Goal: Feedback & Contribution: Leave review/rating

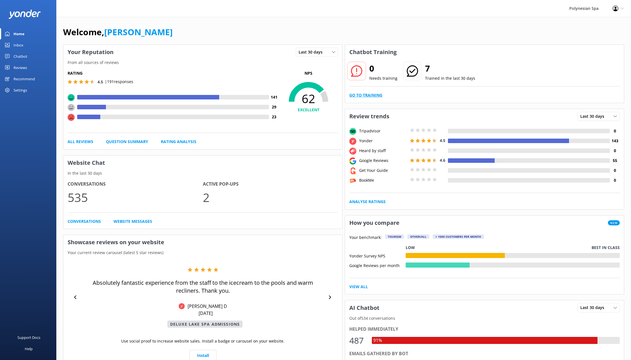
click at [379, 92] on link "Go to Training" at bounding box center [365, 95] width 33 height 6
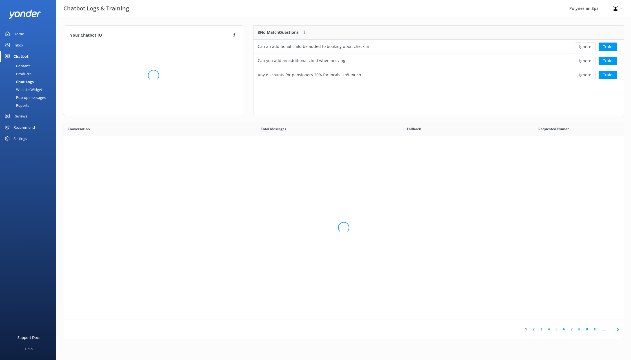
scroll to position [57, 371]
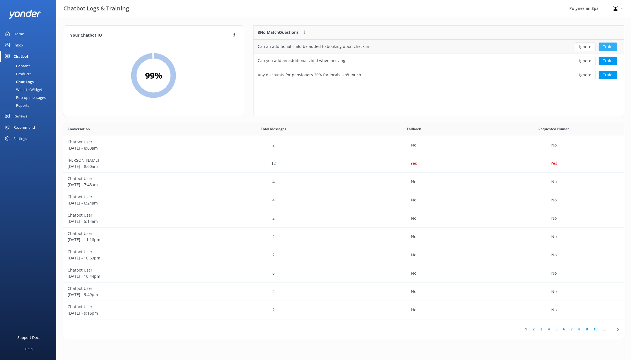
click at [611, 48] on button "Train" at bounding box center [608, 47] width 18 height 8
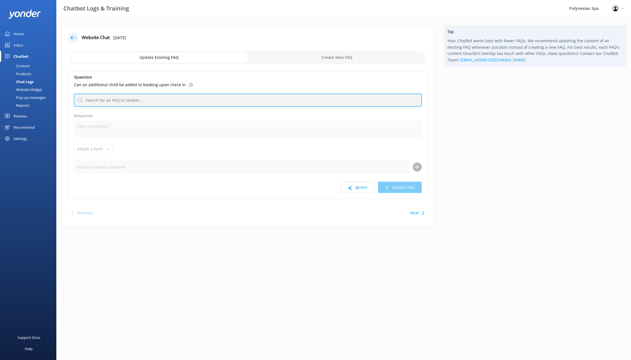
click at [124, 101] on input "text" at bounding box center [248, 100] width 348 height 13
type input "additional child"
drag, startPoint x: 123, startPoint y: 99, endPoint x: 55, endPoint y: 97, distance: 67.6
click at [74, 97] on input "additional child" at bounding box center [248, 100] width 348 height 13
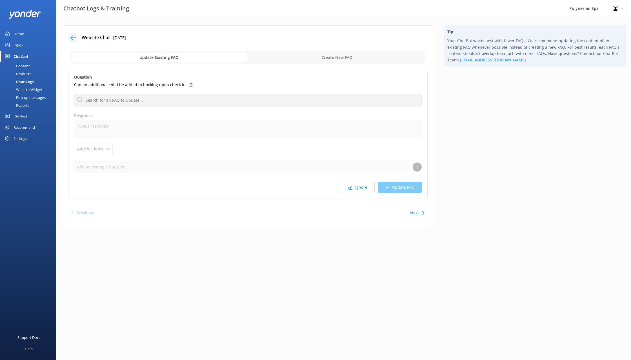
click at [320, 58] on input "checkbox" at bounding box center [248, 58] width 356 height 14
checkbox input "true"
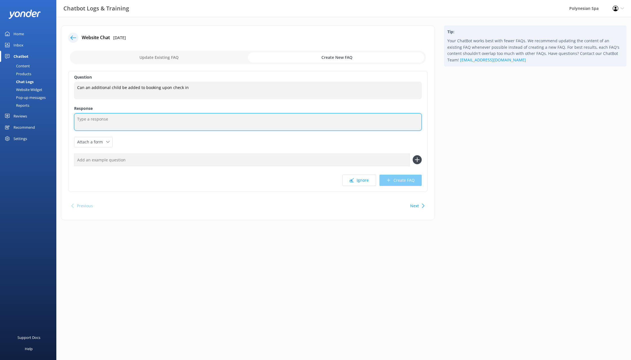
click at [105, 115] on textarea at bounding box center [248, 121] width 348 height 17
type textarea "Additional children can be added to a booking upon arrival."
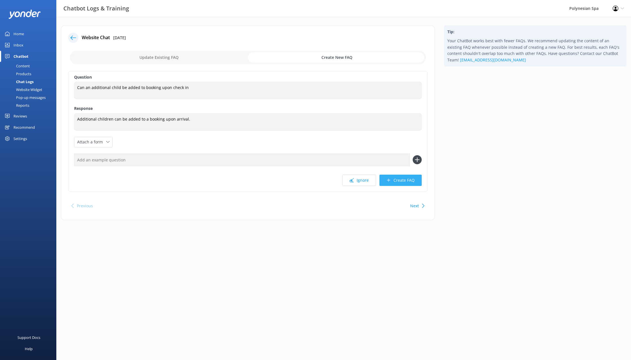
click at [402, 180] on button "Create FAQ" at bounding box center [401, 180] width 42 height 11
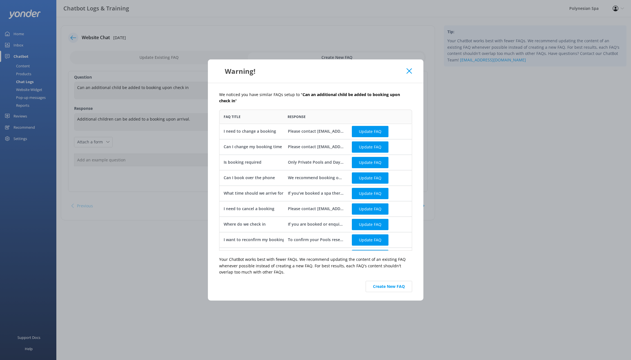
scroll to position [141, 193]
click at [385, 286] on button "Create New FAQ" at bounding box center [389, 286] width 46 height 11
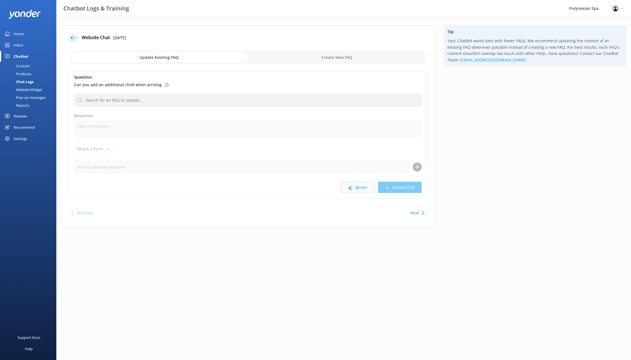
click at [363, 189] on button "Ignore" at bounding box center [358, 187] width 34 height 11
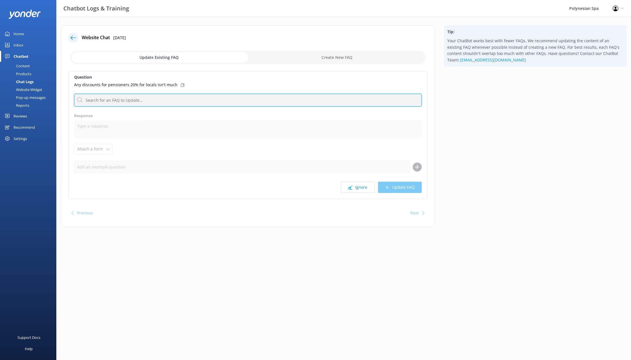
click at [156, 99] on input "text" at bounding box center [248, 100] width 348 height 13
drag, startPoint x: 114, startPoint y: 99, endPoint x: 64, endPoint y: 97, distance: 49.9
click at [74, 97] on input "super gold" at bounding box center [248, 100] width 348 height 13
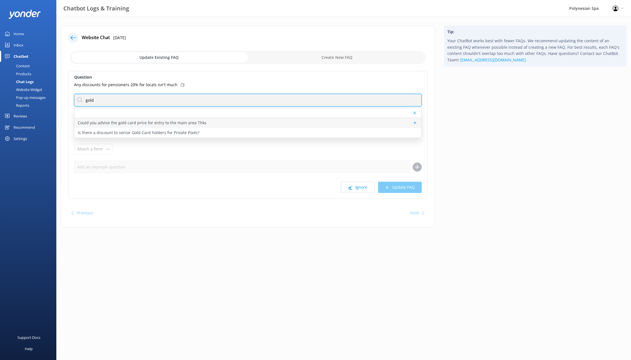
type input "gold"
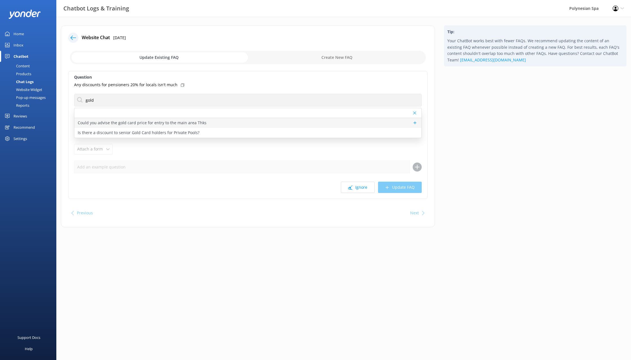
click at [154, 123] on p "Could you advise the gold card price for entry to the main area Thks" at bounding box center [142, 123] width 129 height 6
type textarea "Super Gold Card holders will receive 20% off pool entries and 1-hour spa treatm…"
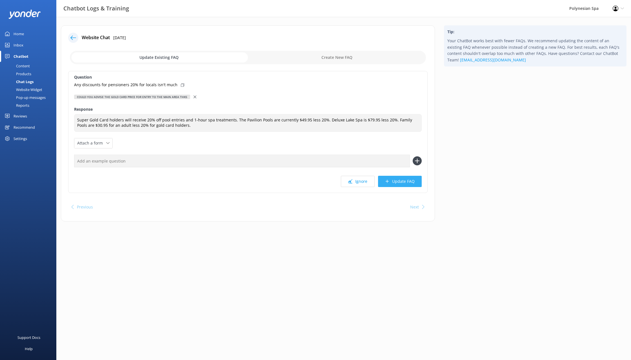
click at [404, 179] on button "Update FAQ" at bounding box center [400, 181] width 44 height 11
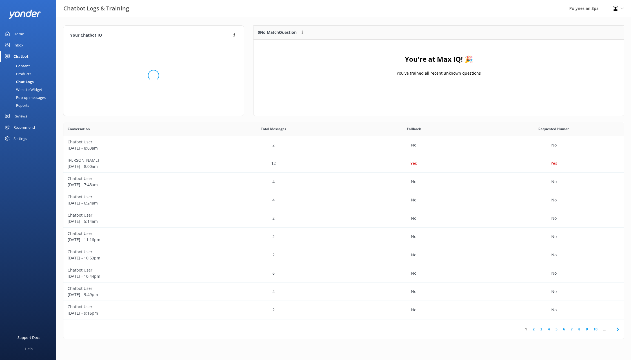
scroll to position [70, 371]
click at [23, 115] on div "Reviews" at bounding box center [21, 115] width 14 height 11
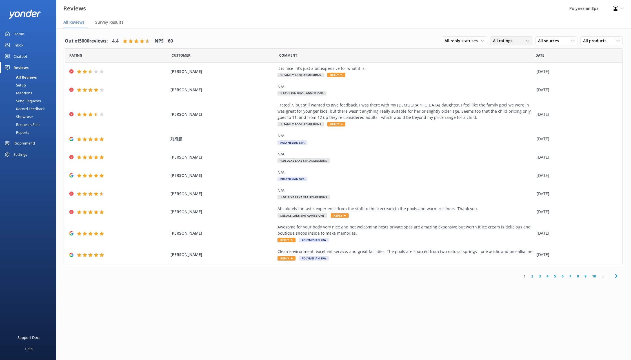
click at [524, 41] on div "All ratings" at bounding box center [511, 41] width 39 height 6
click at [546, 41] on span "All sources" at bounding box center [550, 41] width 24 height 6
click at [549, 122] on div "Google reviews" at bounding box center [560, 121] width 33 height 6
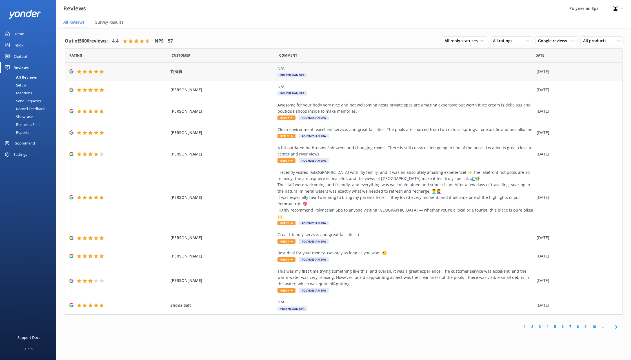
click at [337, 76] on div "N/A Polynesian Spa" at bounding box center [406, 71] width 256 height 13
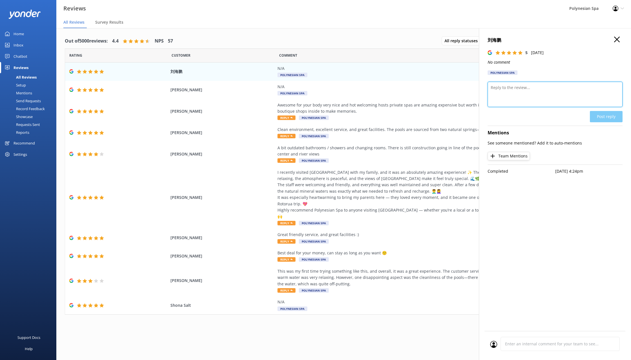
click at [538, 97] on textarea at bounding box center [555, 94] width 135 height 25
type textarea "Thank you for your review."
click at [597, 116] on button "Post reply" at bounding box center [606, 116] width 33 height 11
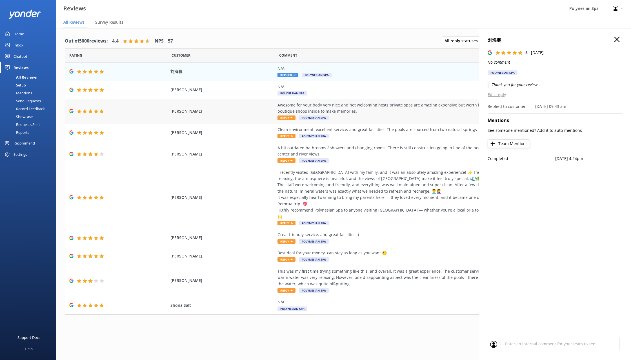
click at [356, 111] on div "Awesome for your body very nice and hot welcoming hosts private spas are amazin…" at bounding box center [406, 108] width 256 height 13
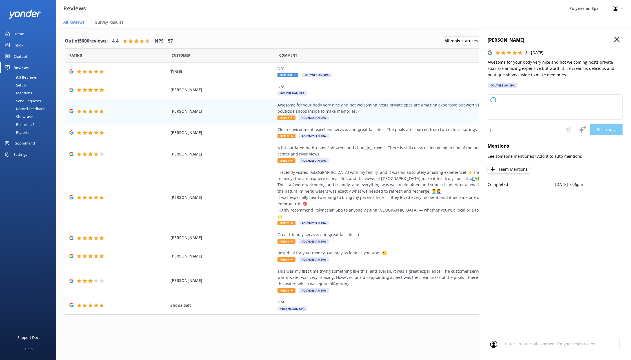
click at [523, 67] on p "Awesome for your body very nice and hot welcoming hosts private spas are amazin…" at bounding box center [555, 68] width 135 height 19
type textarea "Thank you so much for your wonderful review! We're delighted you enjoyed the so…"
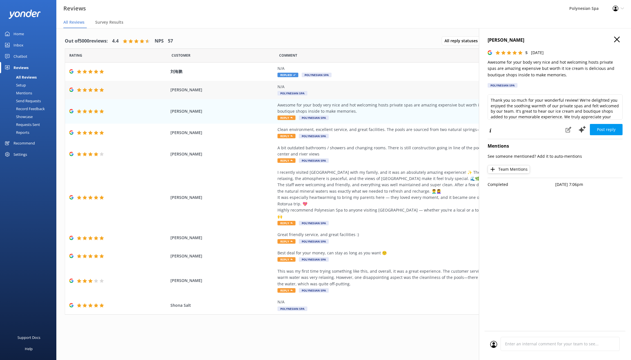
click at [312, 85] on div "N/A" at bounding box center [406, 87] width 256 height 6
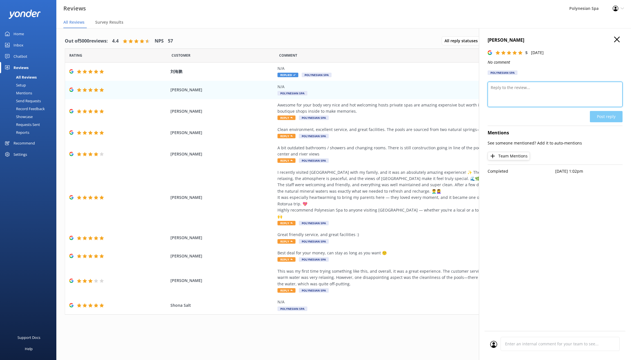
click at [567, 98] on textarea at bounding box center [555, 94] width 135 height 25
type textarea "Thank you for your review."
click at [606, 118] on button "Post reply" at bounding box center [606, 116] width 33 height 11
click at [359, 110] on div "Awesome for your body very nice and hot welcoming hosts private spas are amazin…" at bounding box center [406, 108] width 256 height 13
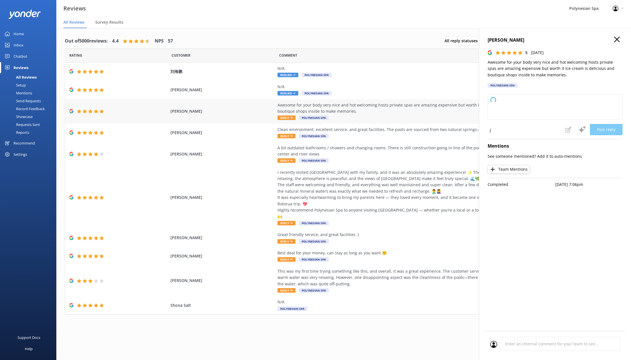
type textarea "Thank you so much for your wonderful review! We're delighted you enjoyed the so…"
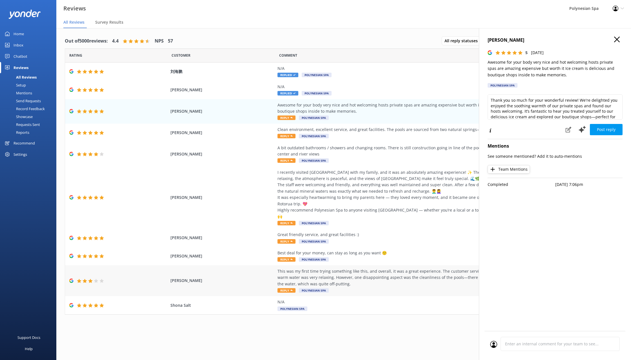
click at [415, 278] on div "This was my first time trying something like this, and overall, it was a great …" at bounding box center [406, 277] width 256 height 19
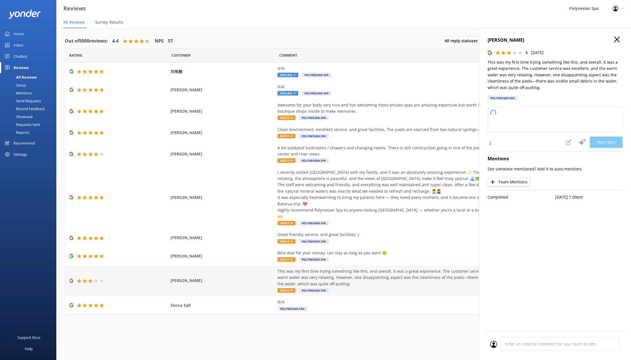
type textarea "Thank you so much for sharing your first experience with us and for your kind w…"
click at [367, 108] on div "Awesome for your body very nice and hot welcoming hosts private spas are amazin…" at bounding box center [406, 108] width 256 height 13
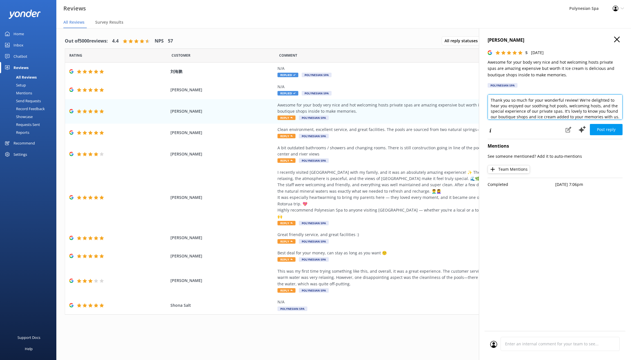
click at [568, 103] on textarea "Thank you so much for your wonderful review! We're delighted to hear you enjoye…" at bounding box center [555, 106] width 135 height 25
paste textarea "for taking the time to leave a review. We are pleased you enjoyed your soak and…"
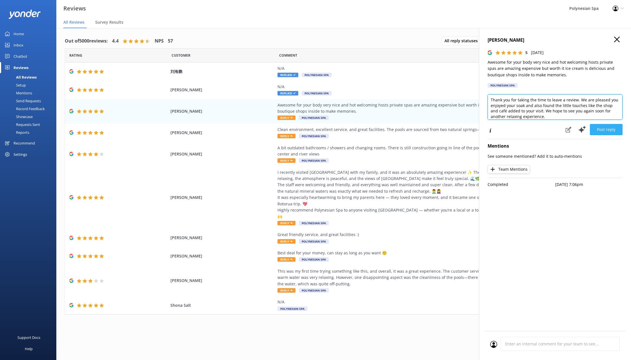
type textarea "Thank you for taking the time to leave a review. We are pleased you enjoyed you…"
click at [613, 130] on button "Post reply" at bounding box center [606, 129] width 33 height 11
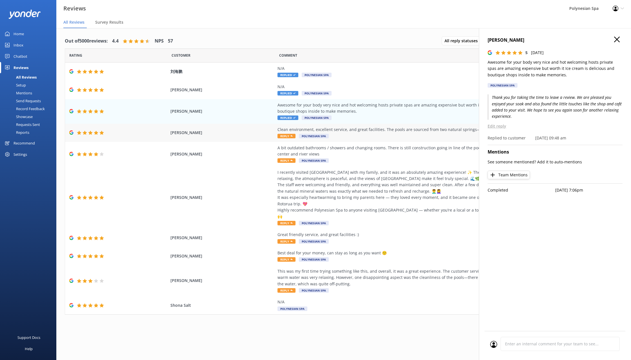
click at [367, 127] on div "Clean environment, excellent service, and great facilities. The pools are sourc…" at bounding box center [406, 130] width 256 height 6
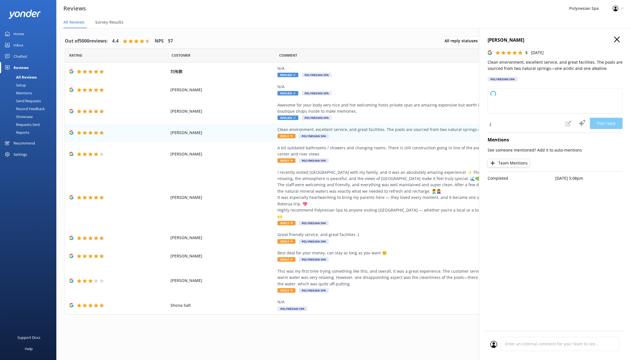
click at [526, 65] on p "Clean environment, excellent service, and great facilities. The pools are sourc…" at bounding box center [555, 65] width 135 height 13
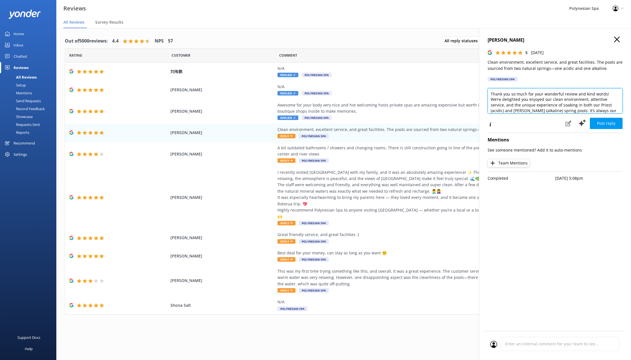
click at [562, 99] on textarea "Thank you so much for your wonderful review and kind words! We’re delighted you…" at bounding box center [555, 100] width 135 height 25
paste textarea "for your generous feedback. Our team takes pride in keeping the facilities well…"
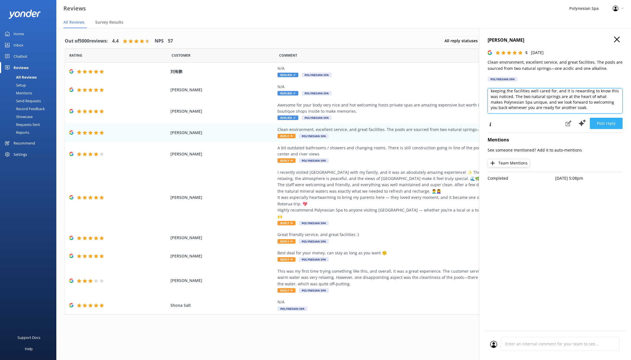
type textarea "Thank you for your generous feedback. Our team takes pride in keeping the facil…"
click at [600, 123] on button "Post reply" at bounding box center [606, 123] width 33 height 11
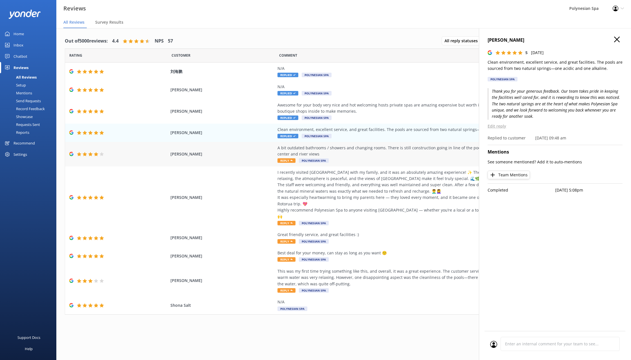
click at [333, 145] on div "A bit outdated bathrooms / showers and changing rooms. There is still construct…" at bounding box center [406, 151] width 256 height 13
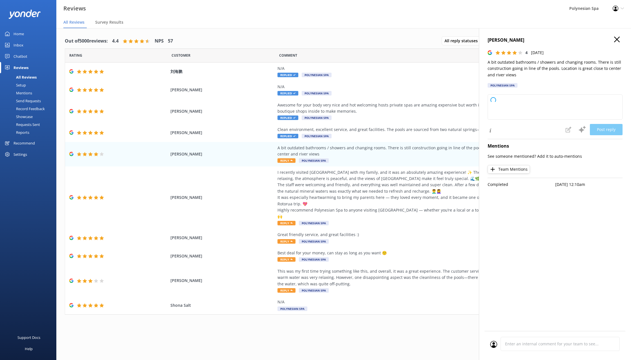
click at [512, 67] on p "A bit outdated bathrooms / showers and changing rooms. There is still construct…" at bounding box center [555, 68] width 135 height 19
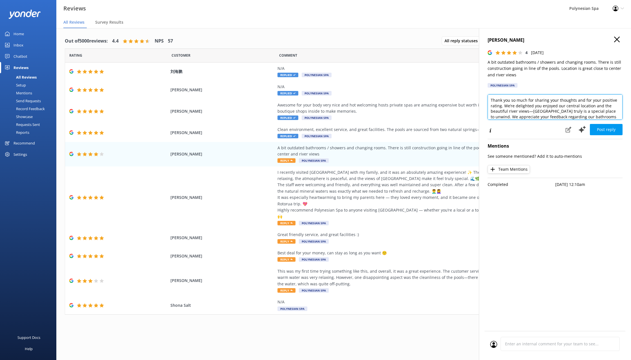
click at [538, 108] on textarea "Thank you so much for sharing your thoughts and for your positive rating. We’re…" at bounding box center [555, 106] width 135 height 25
paste textarea "for sharing your feedback. We are continuing work on upgrades around the site, …"
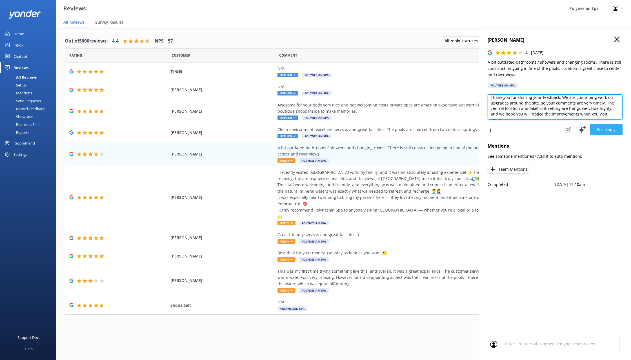
type textarea "Thank you for sharing your feedback. We are continuing work on upgrades around …"
click at [606, 125] on button "Post reply" at bounding box center [606, 129] width 33 height 11
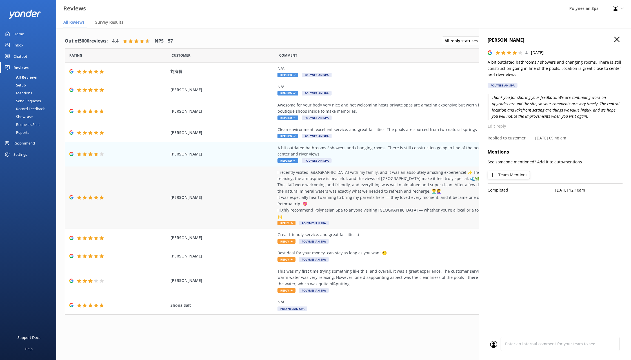
click at [355, 179] on div "I recently visited [GEOGRAPHIC_DATA] with my family, and it was an absolutely a…" at bounding box center [406, 194] width 256 height 50
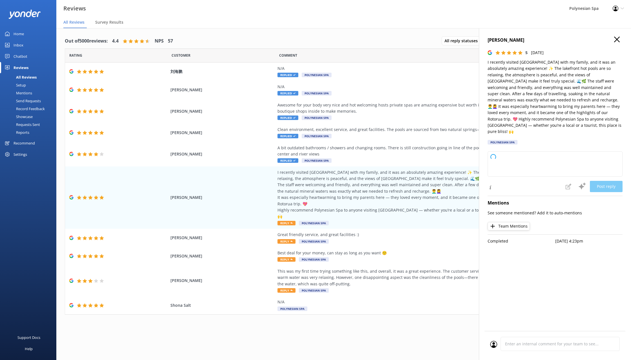
click at [528, 84] on p "I recently visited [GEOGRAPHIC_DATA] with my family, and it was an absolutely a…" at bounding box center [555, 97] width 135 height 76
type textarea "Thank you so much for your glowing review and for sharing your family’s special…"
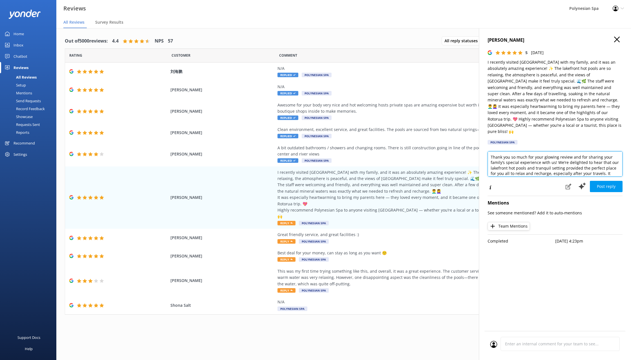
click at [565, 154] on textarea "Thank you so much for your glowing review and for sharing your family’s special…" at bounding box center [555, 163] width 135 height 25
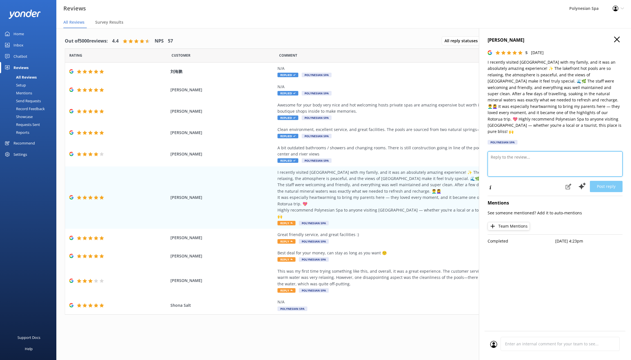
paste textarea "Thank you for sharing such kind words. It means a lot to hear that your family,…"
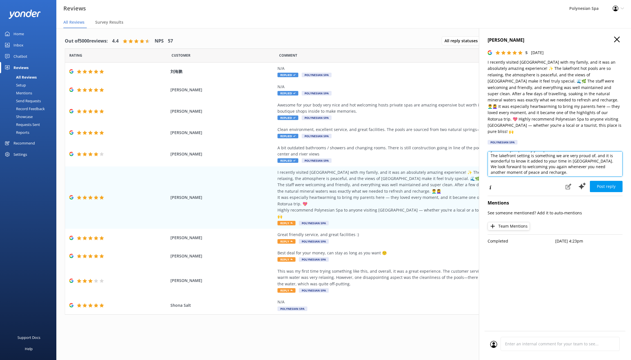
scroll to position [14, 0]
type textarea "Thank you for sharing such kind words. It means a lot to hear that your family,…"
click at [604, 181] on button "Post reply" at bounding box center [606, 186] width 33 height 11
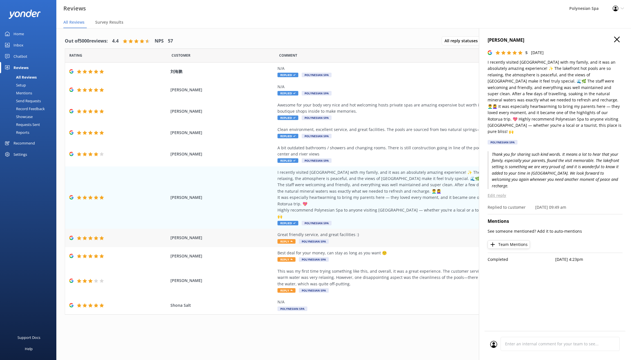
click at [375, 232] on div "Great friendly service, and great facilities :)" at bounding box center [406, 235] width 256 height 6
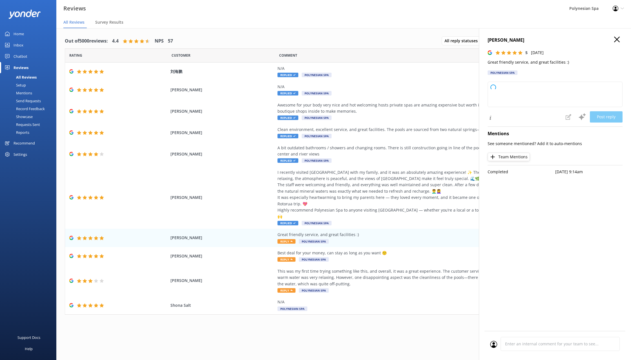
click at [529, 63] on p "Great friendly service, and great facilities :)" at bounding box center [555, 62] width 135 height 6
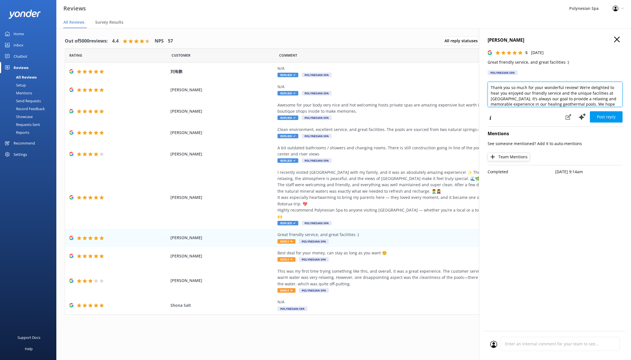
click at [535, 103] on textarea "Thank you so much for your wonderful review! We’re delighted to hear you enjoye…" at bounding box center [555, 94] width 135 height 25
paste textarea "for your lovely feedback. We are pleased you enjoyed both the service and facil…"
type textarea "Thank you for your lovely feedback. We are pleased you enjoyed both the service…"
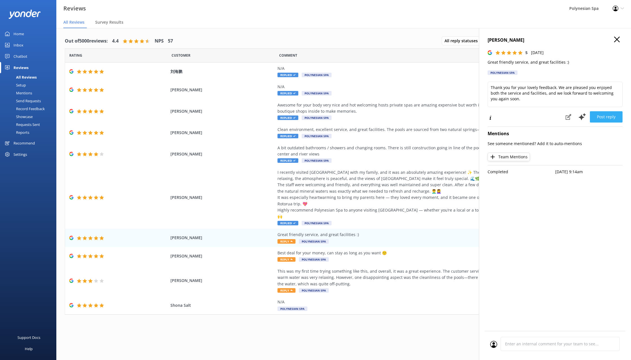
click at [607, 116] on button "Post reply" at bounding box center [606, 116] width 33 height 11
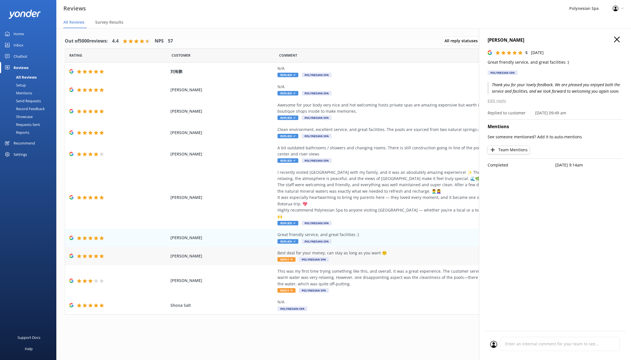
click at [354, 253] on div "Best deal for your money, can stay as long as you want 🙂 Reply Polynesian Spa" at bounding box center [406, 256] width 256 height 13
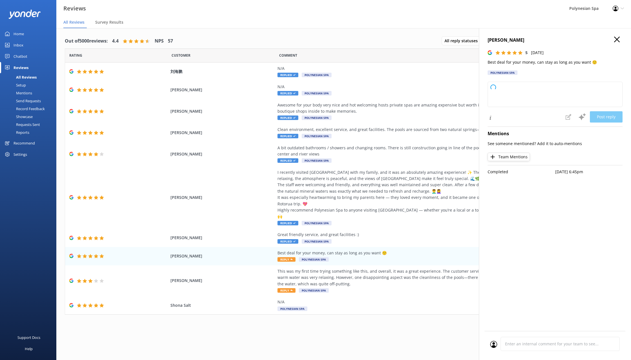
click at [547, 61] on p "Best deal for your money, can stay as long as you want 🙂" at bounding box center [555, 62] width 135 height 6
click at [546, 61] on p "Best deal for your money, can stay as long as you want 🙂" at bounding box center [555, 62] width 135 height 6
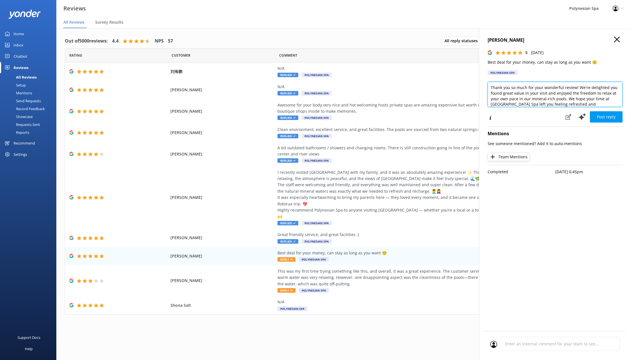
click at [522, 100] on textarea "Thank you so much for your wonderful review! We're delighted you found great va…" at bounding box center [555, 94] width 135 height 25
paste textarea "for leaving a review. We are glad you felt relaxed and unhurried during your vi…"
type textarea "Thank you for leaving a review. We are glad you felt relaxed and unhurried duri…"
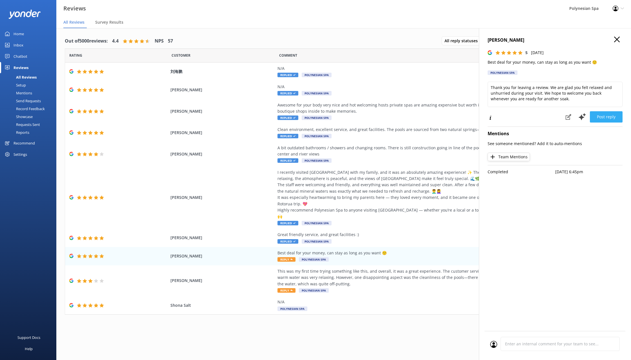
click at [612, 117] on button "Post reply" at bounding box center [606, 116] width 33 height 11
click at [375, 274] on div "This was my first time trying something like this, and overall, it was a great …" at bounding box center [406, 277] width 256 height 19
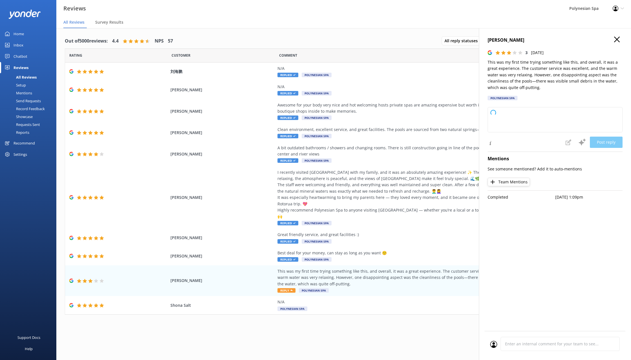
click at [543, 82] on p "This was my first time trying something like this, and overall, it was a great …" at bounding box center [555, 75] width 135 height 32
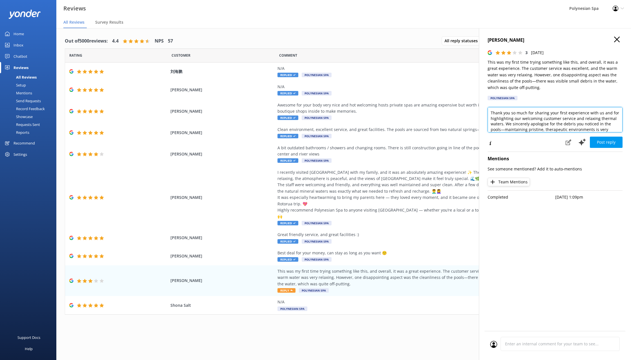
click at [567, 118] on textarea "Thank you so much for sharing your first experience with us and for highlightin…" at bounding box center [555, 119] width 135 height 25
click at [549, 113] on textarea "Thank you so much for sharing your first experience with us and for highlightin…" at bounding box center [555, 119] width 135 height 25
paste textarea "for sharing your feedback with us. We are pleased you enjoyed your first visit …"
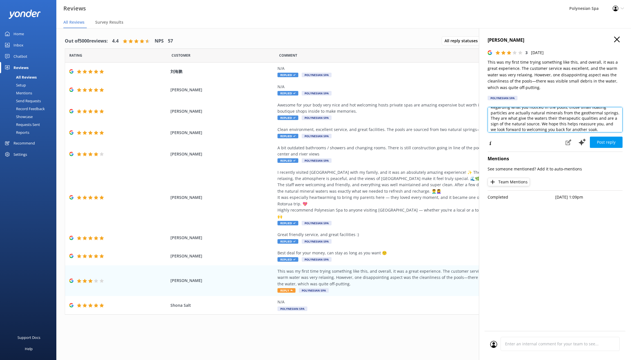
scroll to position [0, 0]
click at [601, 117] on textarea "Thank you for sharing your feedback with us. We are pleased you enjoyed your fi…" at bounding box center [555, 119] width 135 height 25
type textarea "Thank you for sharing your feedback with us. We are pleased you enjoyed your fi…"
click at [609, 139] on button "Post reply" at bounding box center [606, 142] width 33 height 11
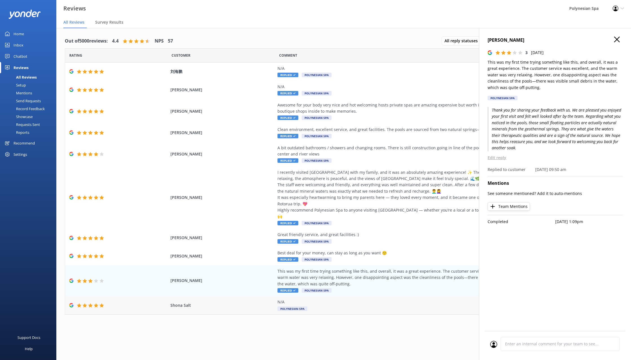
click at [332, 299] on div "N/A" at bounding box center [406, 302] width 256 height 6
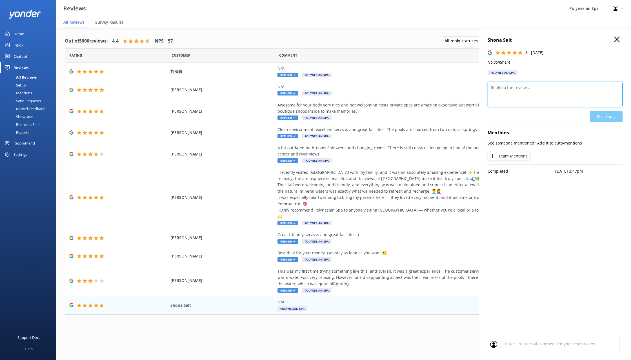
click at [503, 92] on textarea at bounding box center [555, 94] width 135 height 25
type textarea "Thank you for your review."
click at [606, 112] on button "Post reply" at bounding box center [606, 116] width 33 height 11
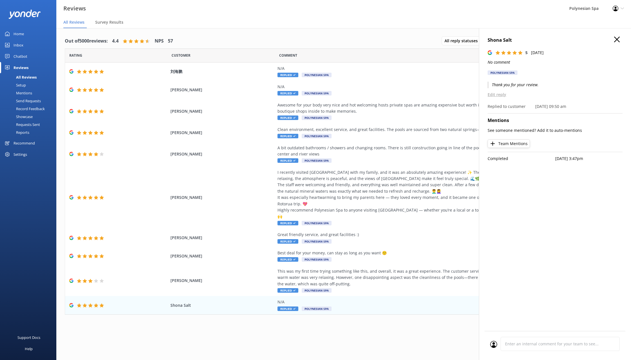
click at [616, 39] on icon "button" at bounding box center [617, 40] width 6 height 6
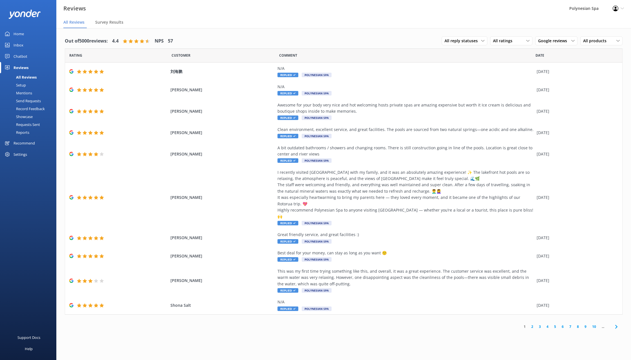
click at [532, 324] on link "2" at bounding box center [533, 326] width 8 height 5
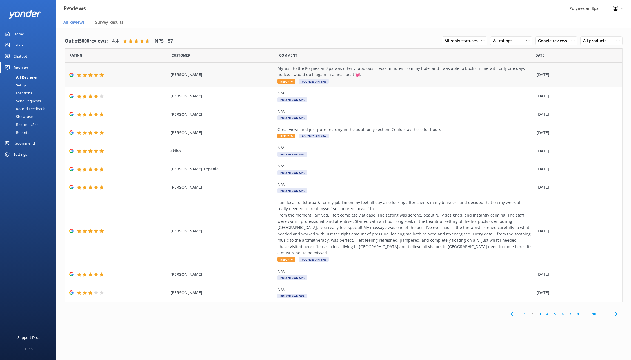
click at [373, 70] on div "My visit to the Polynesian Spa was utterly fabulous! It was minutes from my hot…" at bounding box center [406, 71] width 256 height 13
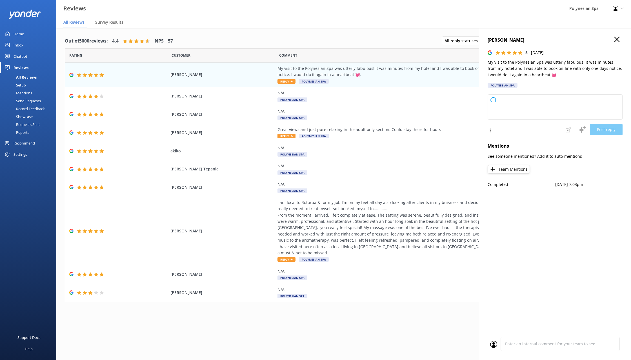
click at [546, 67] on p "My visit to the Polynesian Spa was utterly fabulous! It was minutes from my hot…" at bounding box center [555, 68] width 135 height 19
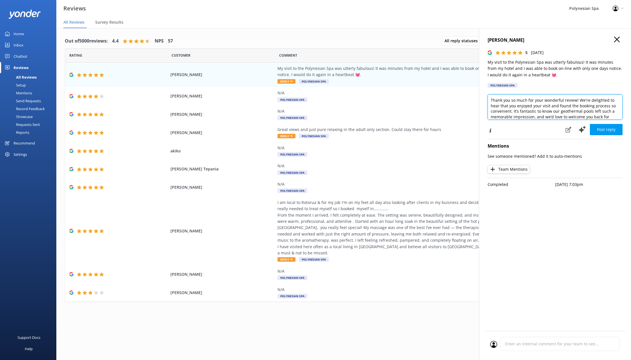
click at [549, 111] on textarea "Thank you so much for your wonderful review! We're delighted to hear that you e…" at bounding box center [555, 106] width 135 height 25
paste textarea "for sharing such lovely feedback. We are glad booking was easy for you and that…"
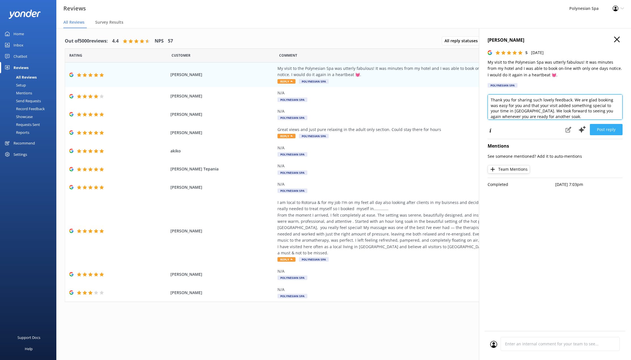
type textarea "Thank you for sharing such lovely feedback. We are glad booking was easy for yo…"
click at [608, 130] on button "Post reply" at bounding box center [606, 129] width 33 height 11
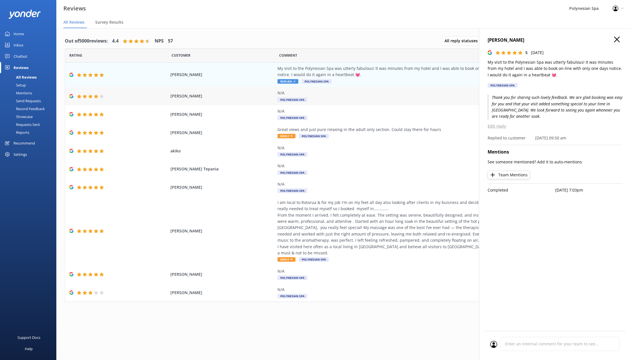
click at [359, 97] on div "N/A Polynesian Spa" at bounding box center [406, 96] width 256 height 13
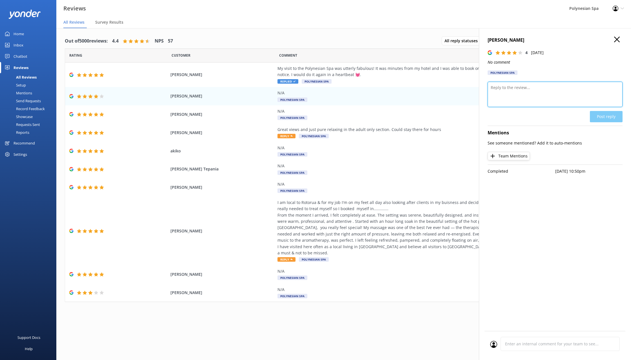
click at [542, 103] on textarea at bounding box center [555, 94] width 135 height 25
type textarea "Thank you for your review."
click at [608, 114] on button "Post reply" at bounding box center [606, 116] width 33 height 11
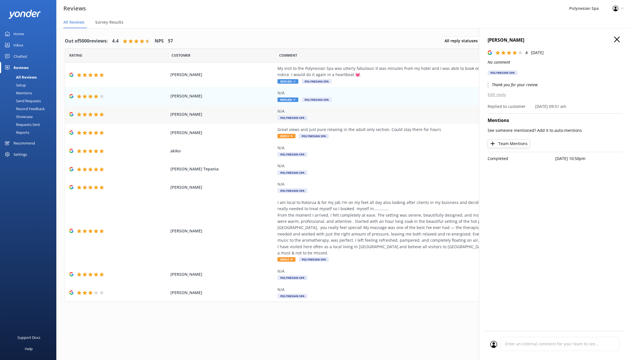
click at [349, 117] on div "N/A Polynesian Spa" at bounding box center [406, 114] width 256 height 13
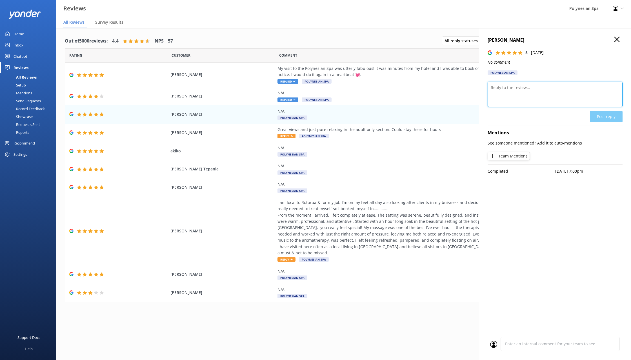
click at [515, 93] on textarea at bounding box center [555, 94] width 135 height 25
type textarea "Thank you for your review."
click at [597, 113] on button "Post reply" at bounding box center [606, 116] width 33 height 11
click at [379, 135] on div "Great views and just pure relaxing in the adult only section. Could stay there …" at bounding box center [406, 133] width 256 height 13
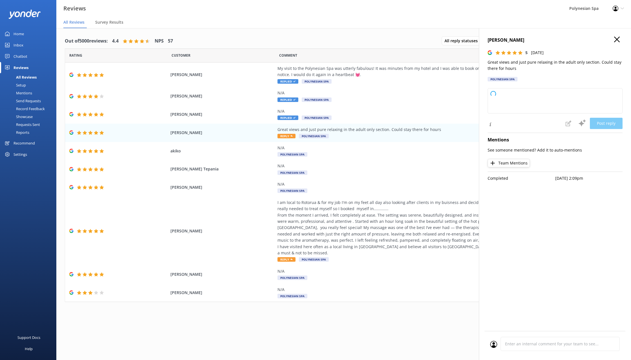
click at [536, 63] on p "Great views and just pure relaxing in the adult only section. Could stay there …" at bounding box center [555, 65] width 135 height 13
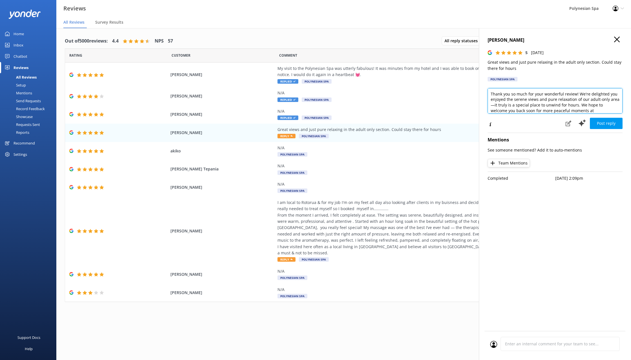
click at [541, 96] on textarea "Thank you so much for your wonderful review! We're delighted you enjoyed the se…" at bounding box center [555, 100] width 135 height 25
click at [541, 95] on textarea "Thank you so much for your wonderful review! We're delighted you enjoyed the se…" at bounding box center [555, 100] width 135 height 25
paste textarea "Thank you for your review. The Pavilion Pools are a special spot to unwind, and…"
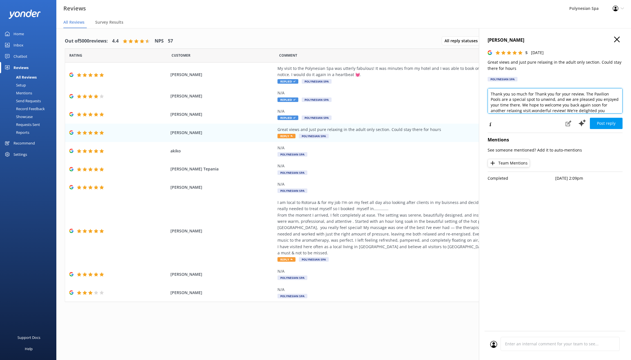
click at [559, 96] on textarea "Thank you so much for Thank you for your review. The Pavilion Pools are a speci…" at bounding box center [555, 100] width 135 height 25
paste textarea "for your review. The Pavilion Pools are a special spot to unwind, and we are pl…"
type textarea "Thank you for your review. The Pavilion Pools are a special spot to unwind, and…"
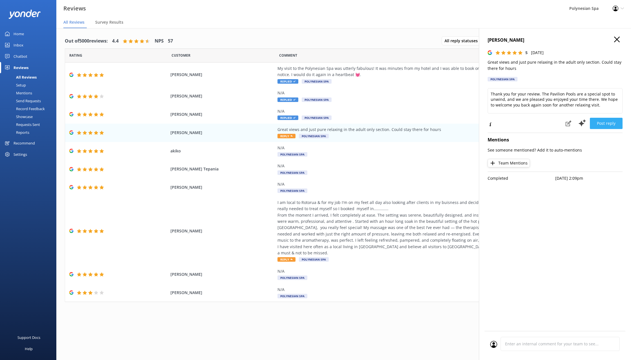
click at [609, 121] on button "Post reply" at bounding box center [606, 123] width 33 height 11
click at [365, 154] on div "N/A Polynesian Spa" at bounding box center [406, 151] width 256 height 13
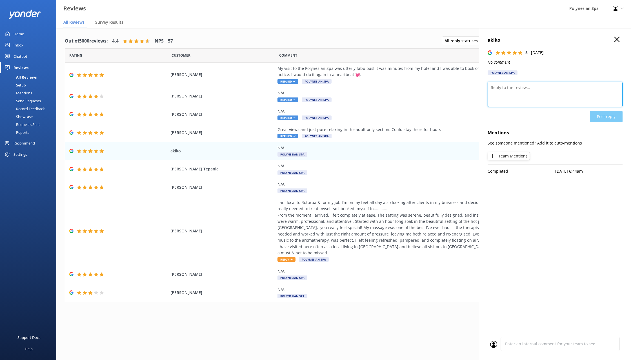
click at [557, 88] on textarea at bounding box center [555, 94] width 135 height 25
type textarea "Thank you for your review."
click at [597, 115] on button "Post reply" at bounding box center [606, 116] width 33 height 11
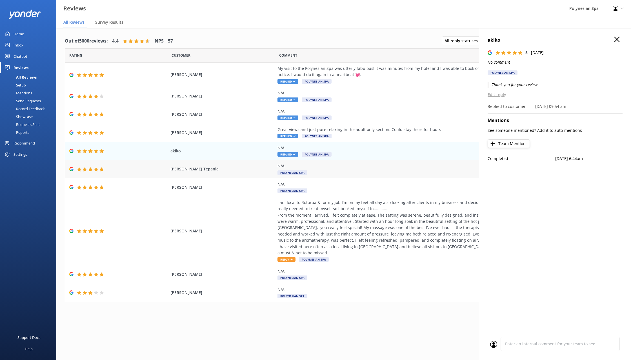
click at [346, 169] on div "N/A" at bounding box center [406, 166] width 256 height 6
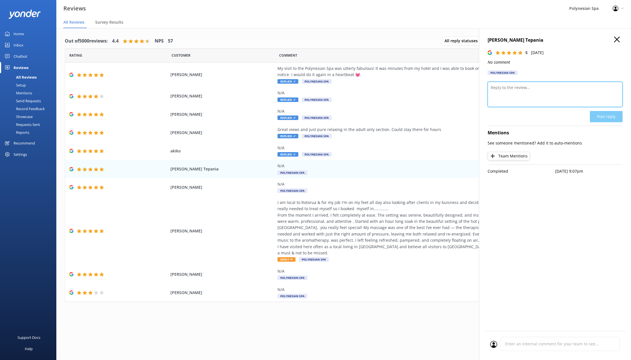
click at [532, 95] on textarea at bounding box center [555, 94] width 135 height 25
type textarea "Thank you for your review."
click at [611, 112] on button "Post reply" at bounding box center [606, 116] width 33 height 11
click at [326, 189] on div "N/A Polynesian Spa" at bounding box center [406, 187] width 256 height 13
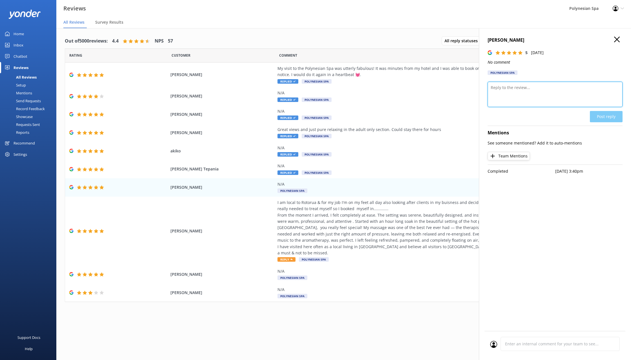
click at [548, 89] on textarea at bounding box center [555, 94] width 135 height 25
type textarea "Thank you for your review."
click at [596, 115] on button "Post reply" at bounding box center [606, 116] width 33 height 11
click at [375, 224] on div "I am local to Rotorua & for my job I'm on my feet all day also looking after cl…" at bounding box center [406, 228] width 256 height 57
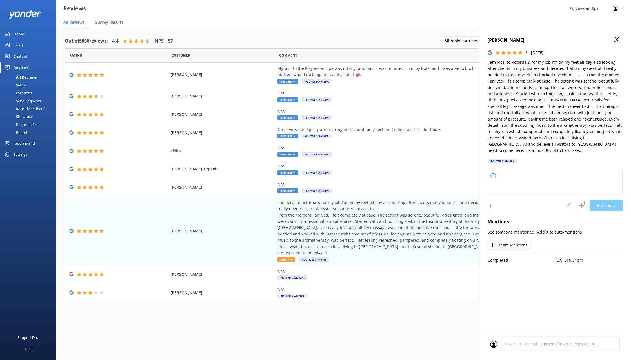
click at [522, 74] on p "I am local to Rotorua & for my job I'm on my feet all day also looking after cl…" at bounding box center [555, 106] width 135 height 95
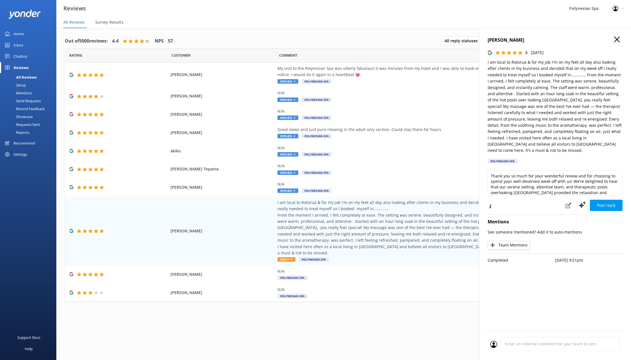
click at [564, 89] on p "I am local to Rotorua & for my job I'm on my feet all day also looking after cl…" at bounding box center [555, 106] width 135 height 95
click at [562, 143] on p "I am local to Rotorua & for my job I'm on my feet all day also looking after cl…" at bounding box center [555, 106] width 135 height 95
click at [582, 173] on textarea "Thank you so much for your wonderful review and for choosing to spend your well…" at bounding box center [555, 182] width 135 height 25
paste textarea "for sharing such thoughtful feedback. It is always special to hear from our Rot…"
click at [596, 177] on textarea "Thank you for sharing such thoughtful feedback. It is always special to hear fr…" at bounding box center [555, 182] width 135 height 25
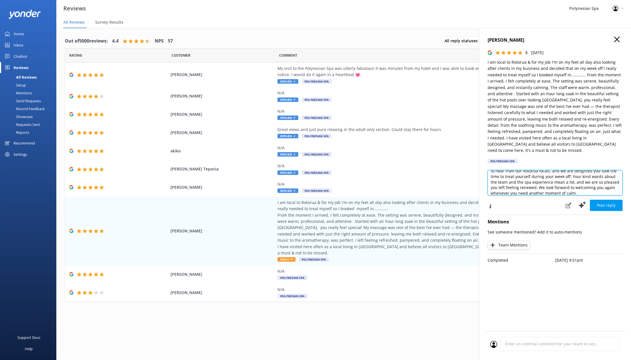
scroll to position [14, 0]
click at [595, 186] on textarea "Thank you for sharing such thoughtful feedback. It is always special to hear fr…" at bounding box center [555, 182] width 135 height 25
click at [590, 184] on textarea "Thank you for sharing such thoughtful feedback. It is always special to hear fr…" at bounding box center [555, 182] width 135 height 25
type textarea "Thank you for sharing such thoughtful feedback. It is always special to hear fr…"
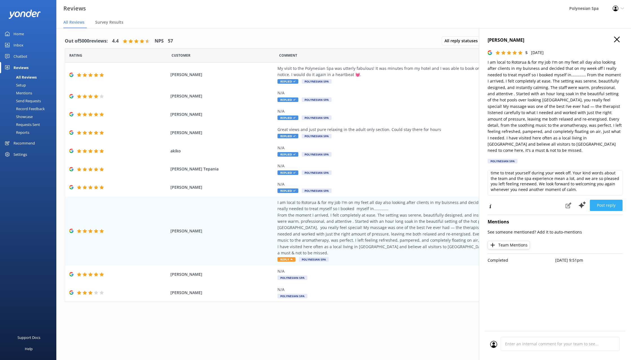
click at [604, 200] on button "Post reply" at bounding box center [606, 205] width 33 height 11
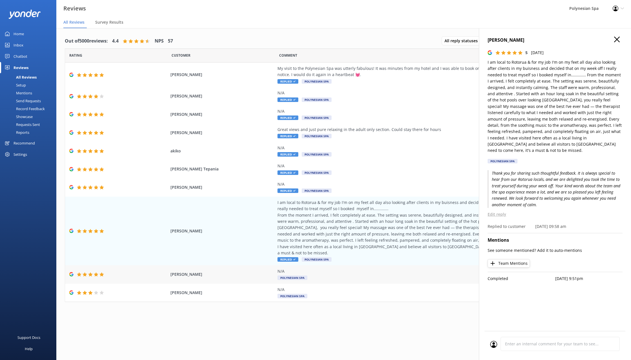
click at [322, 268] on div "N/A" at bounding box center [406, 271] width 256 height 6
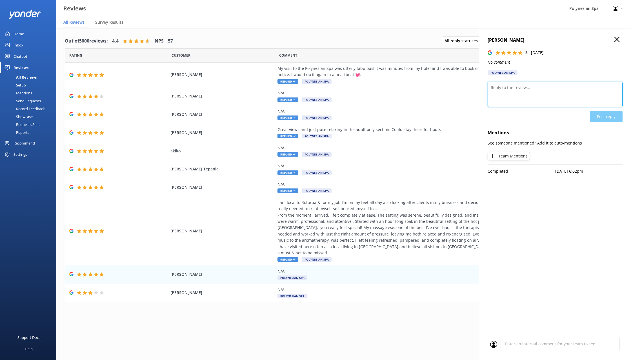
click at [515, 90] on textarea at bounding box center [555, 94] width 135 height 25
type textarea "Thank you for your review."
click at [603, 115] on button "Post reply" at bounding box center [606, 116] width 33 height 11
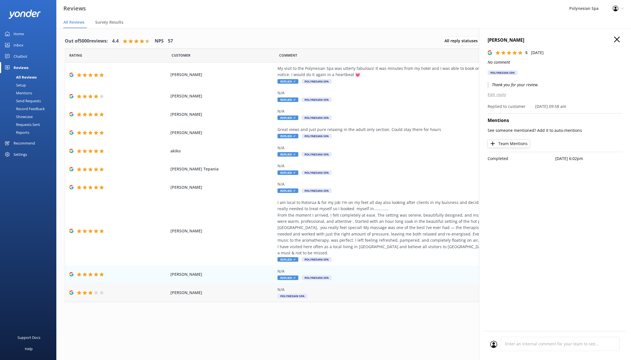
click at [343, 287] on div "N/A" at bounding box center [406, 290] width 256 height 6
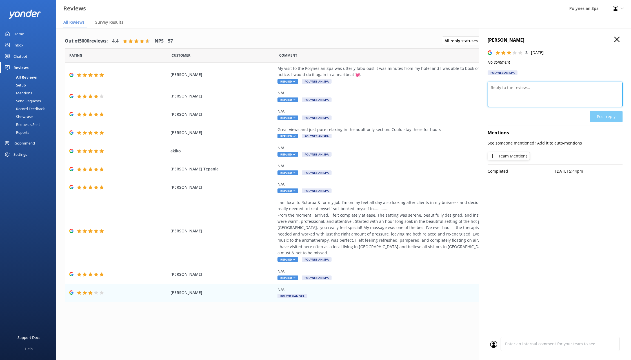
click at [547, 94] on textarea at bounding box center [555, 94] width 135 height 25
click at [552, 94] on textarea at bounding box center [555, 94] width 135 height 25
paste textarea "Thank you for leaving us a rating. We would love to welcome you again and hope …"
type textarea "Thank you for leaving us a rating. We would love to welcome you again and hope …"
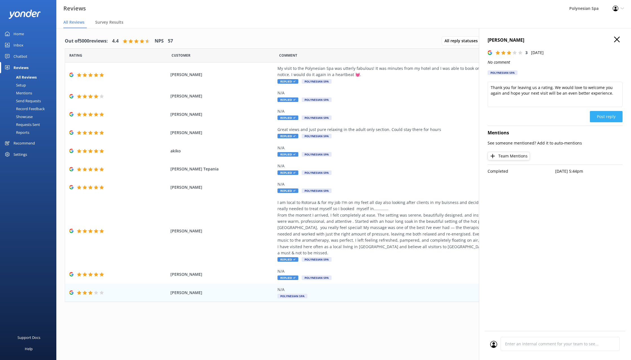
click at [606, 113] on button "Post reply" at bounding box center [606, 116] width 33 height 11
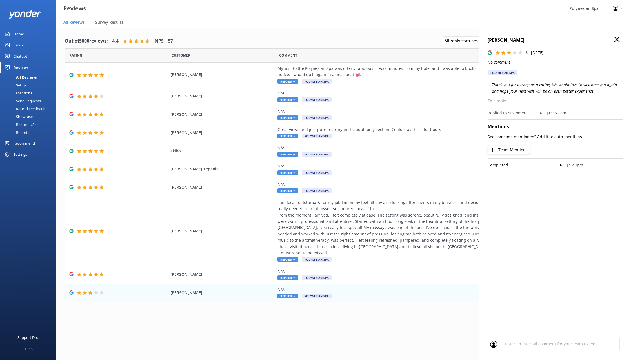
click at [615, 40] on icon "button" at bounding box center [617, 40] width 6 height 6
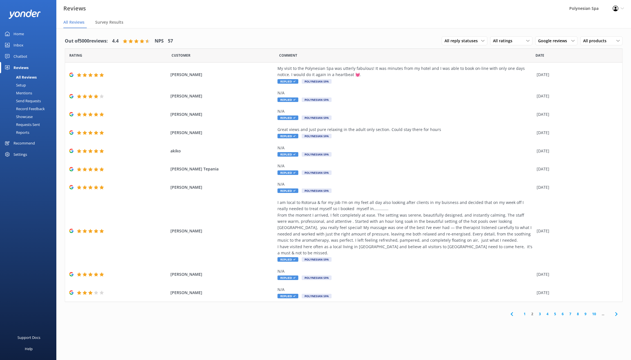
click at [538, 311] on link "3" at bounding box center [540, 313] width 8 height 5
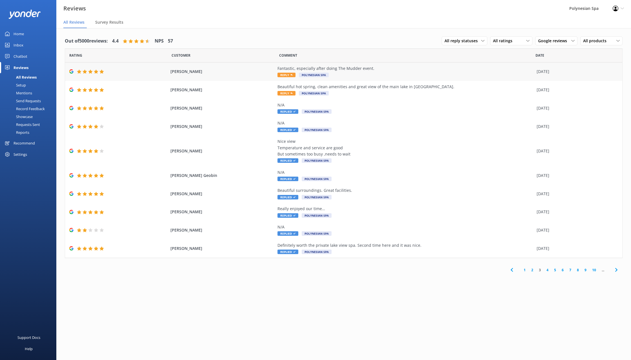
click at [257, 69] on span "[PERSON_NAME]" at bounding box center [222, 71] width 104 height 6
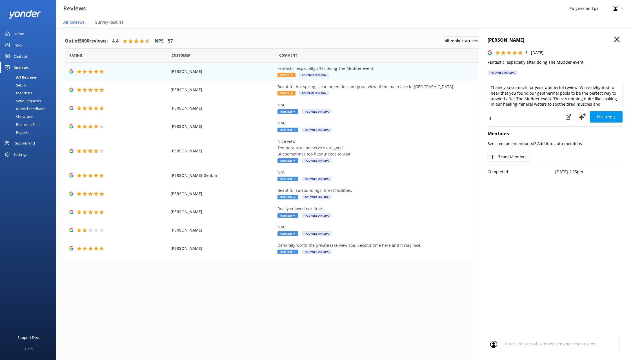
click at [514, 61] on p "Fantastic, especially after doing The Mudder event." at bounding box center [555, 62] width 135 height 6
click at [526, 100] on textarea "Thank you so much for your wonderful review! We’re delighted to hear that you f…" at bounding box center [555, 94] width 135 height 25
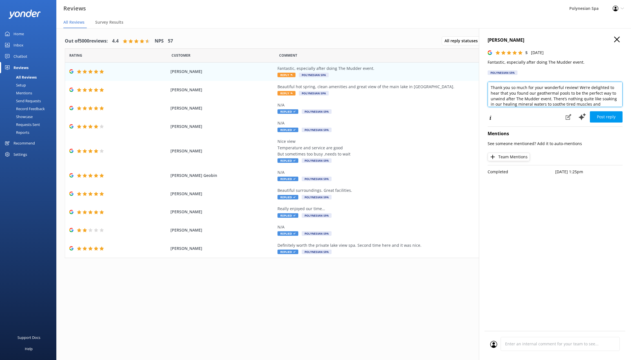
click at [526, 100] on textarea "Thank you so much for your wonderful review! We’re delighted to hear that you f…" at bounding box center [555, 94] width 135 height 25
paste textarea "for your review. A soak after a challenge like The Mudder is the perfect way to…"
type textarea "Thank you for your review. A soak after a challenge like The Mudder is the perf…"
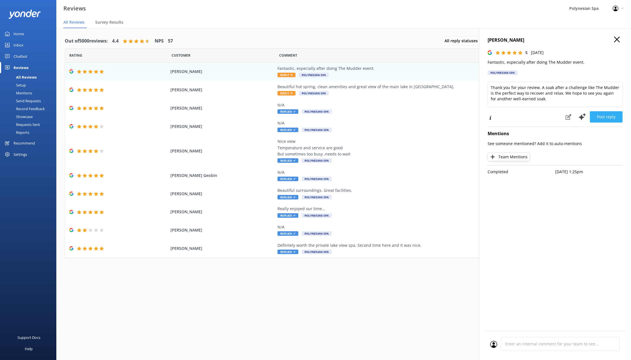
click at [609, 115] on button "Post reply" at bounding box center [606, 116] width 33 height 11
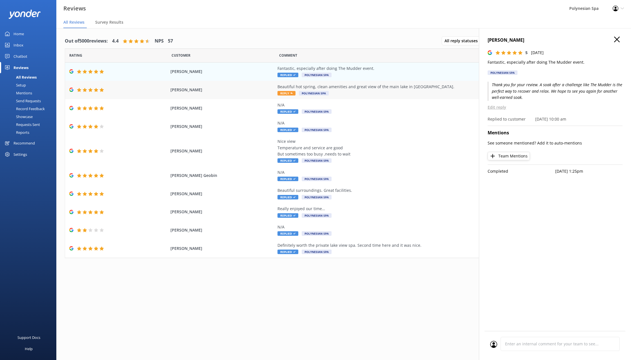
click at [385, 90] on div "Beautiful hot spring, clean amenities and great view of the main lake in [GEOGR…" at bounding box center [406, 90] width 256 height 13
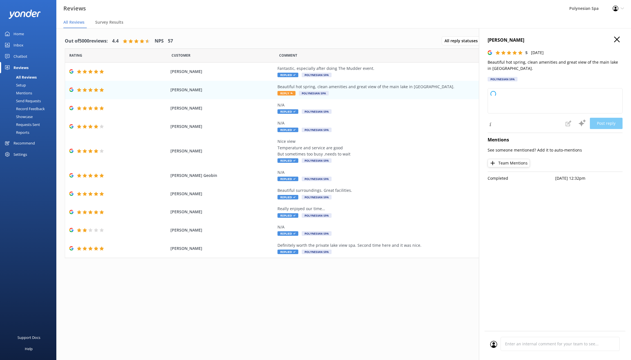
click at [524, 62] on p "Beautiful hot spring, clean amenities and great view of the main lake in [GEOGR…" at bounding box center [555, 65] width 135 height 13
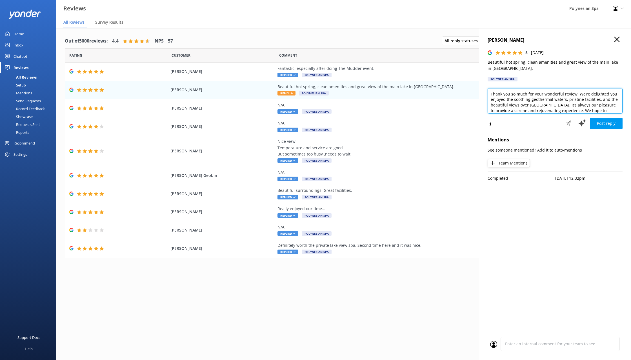
click at [561, 99] on textarea "Thank you so much for your wonderful review! We’re delighted you enjoyed the so…" at bounding box center [555, 100] width 135 height 25
paste textarea "for taking the time to leave a review. We are pleased you enjoyed the pools, th…"
type textarea "Thank you for taking the time to leave a review. We are pleased you enjoyed the…"
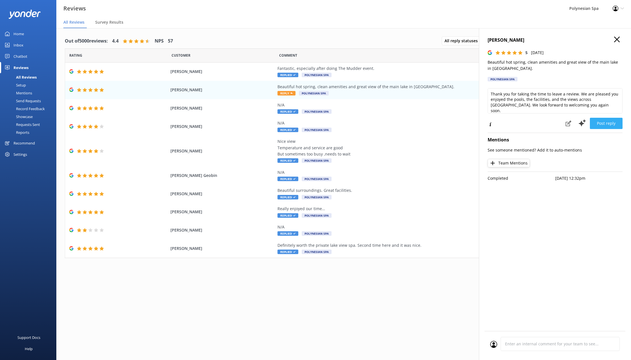
click at [607, 123] on button "Post reply" at bounding box center [606, 123] width 33 height 11
click at [375, 290] on div "Out of 5000 reviews: 4.4 NPS 57 All reply statuses All reply statuses Needs a r…" at bounding box center [343, 199] width 575 height 343
